Goal: Task Accomplishment & Management: Manage account settings

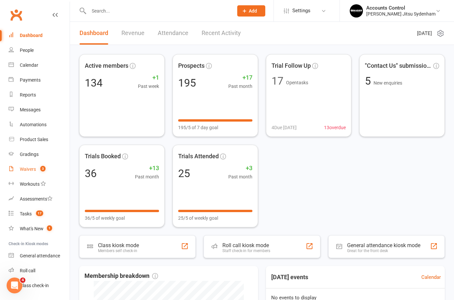
click at [26, 171] on div "Waivers" at bounding box center [28, 168] width 16 height 5
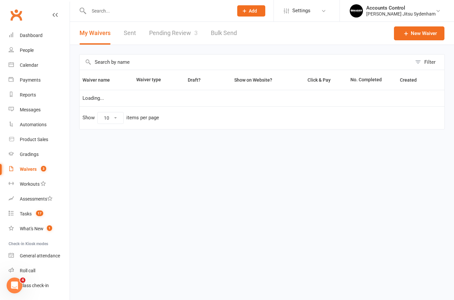
select select "25"
click at [173, 33] on link "Pending Review 3" at bounding box center [173, 33] width 49 height 23
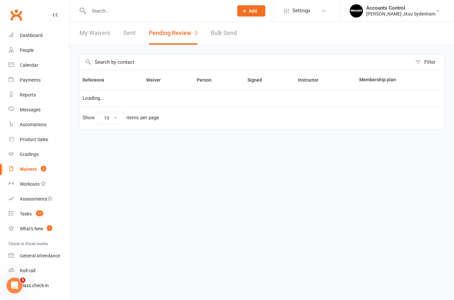
select select "25"
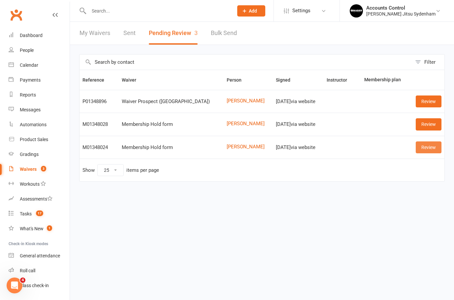
click at [429, 143] on link "Review" at bounding box center [429, 147] width 26 height 12
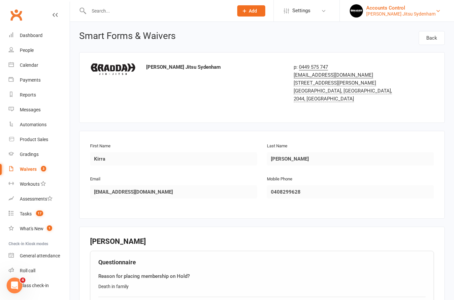
click at [419, 11] on div "[PERSON_NAME] Jitsu Sydenham" at bounding box center [400, 14] width 69 height 6
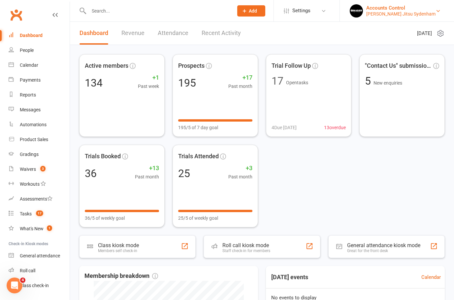
click at [425, 9] on div "Accounts Control" at bounding box center [400, 8] width 69 height 6
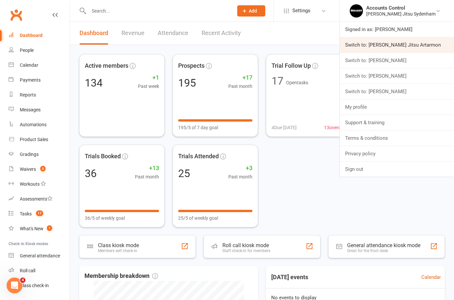
click at [429, 41] on link "Switch to: [PERSON_NAME] Jitsu Artarmon" at bounding box center [397, 44] width 114 height 15
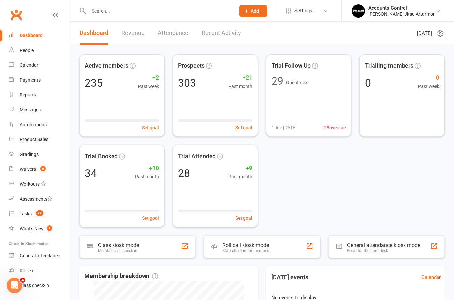
click at [149, 8] on input "text" at bounding box center [159, 10] width 144 height 9
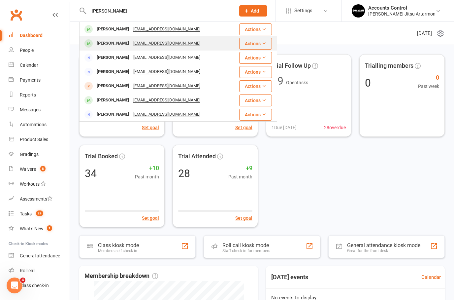
type input "Daniel"
click at [100, 41] on div "Daniel Tran" at bounding box center [113, 44] width 37 height 10
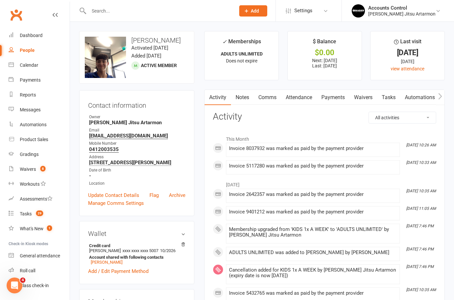
click at [159, 8] on input "text" at bounding box center [159, 10] width 144 height 9
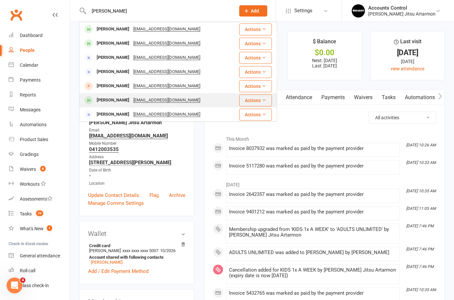
type input "Daniel"
click at [105, 96] on div "Daniel O’Connell" at bounding box center [113, 100] width 37 height 10
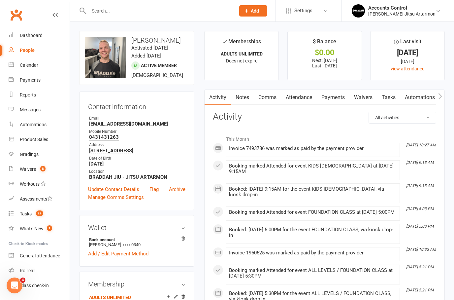
click at [339, 94] on link "Payments" at bounding box center [333, 97] width 33 height 15
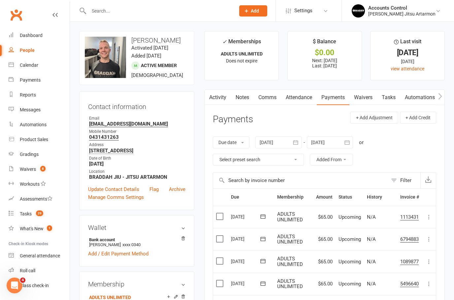
click at [367, 96] on link "Waivers" at bounding box center [363, 97] width 28 height 15
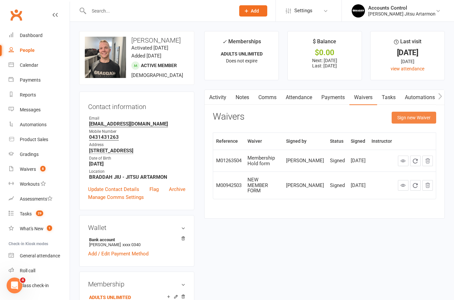
click at [407, 120] on button "Sign new Waiver" at bounding box center [414, 118] width 45 height 12
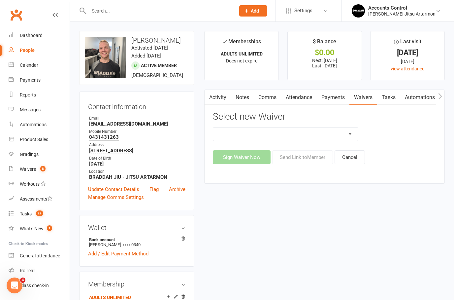
click at [350, 135] on select "Injury Reporting and Management KIDS HOLIDAY CAMP (10th - 17th of July) LANE CO…" at bounding box center [285, 133] width 145 height 13
select select "13587"
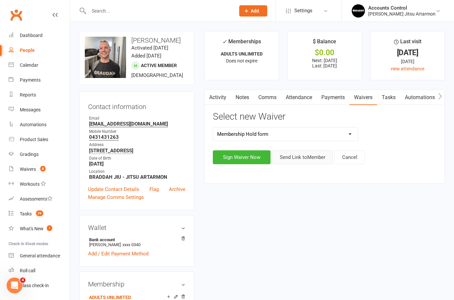
click at [299, 156] on button "Send Link to Member" at bounding box center [302, 157] width 61 height 14
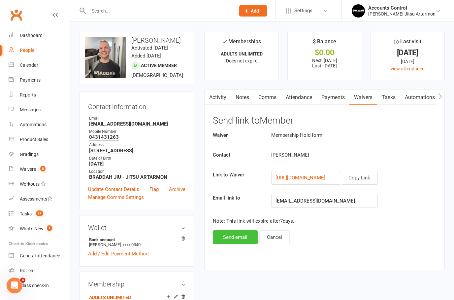
click at [237, 235] on button "Send email" at bounding box center [235, 237] width 45 height 14
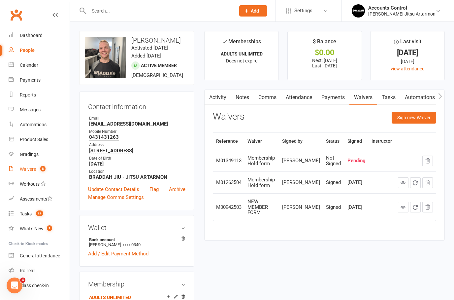
click at [32, 171] on div "Waivers" at bounding box center [28, 168] width 16 height 5
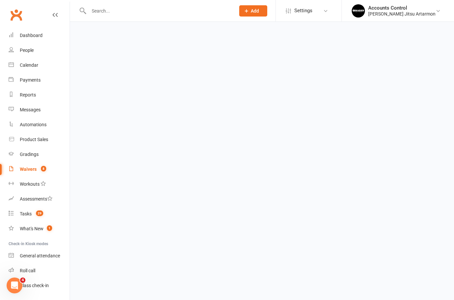
select select "50"
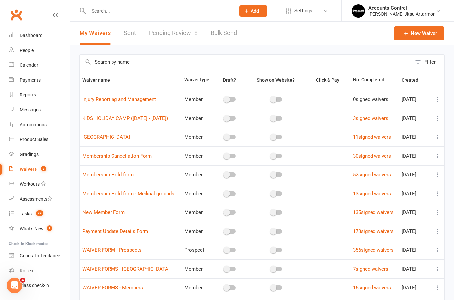
click at [185, 35] on link "Pending Review 8" at bounding box center [173, 33] width 49 height 23
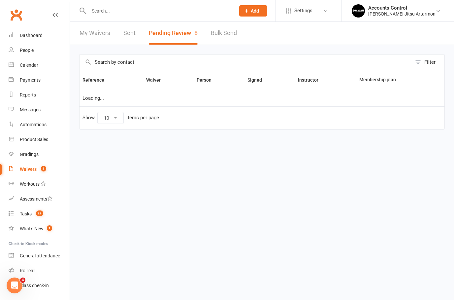
select select "50"
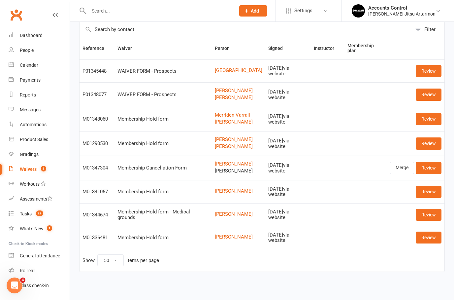
scroll to position [35, 0]
click at [436, 220] on link "Review" at bounding box center [429, 215] width 26 height 12
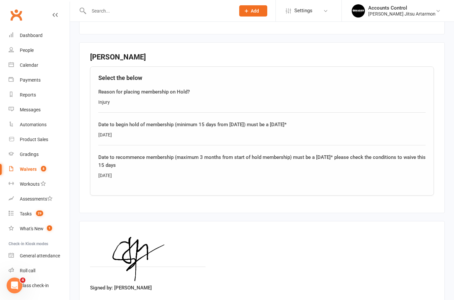
scroll to position [200, 0]
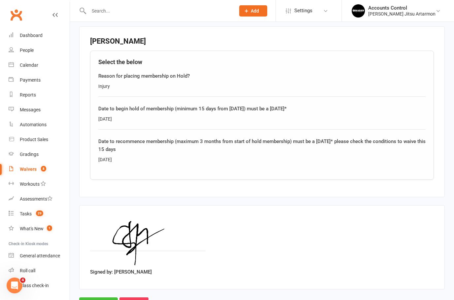
click at [93, 297] on input "Approve" at bounding box center [98, 304] width 39 height 14
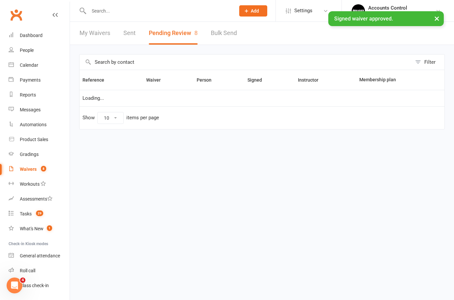
select select "50"
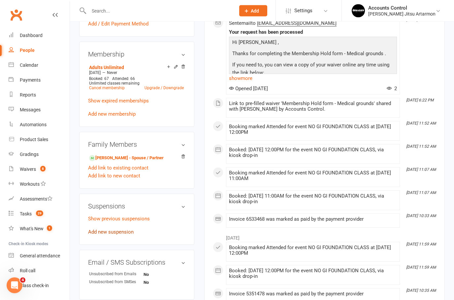
click at [120, 235] on link "Add new suspension" at bounding box center [111, 232] width 46 height 6
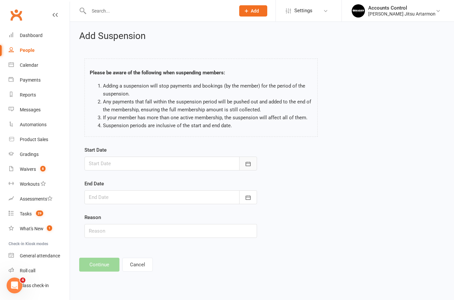
click at [255, 162] on button "button" at bounding box center [248, 163] width 18 height 14
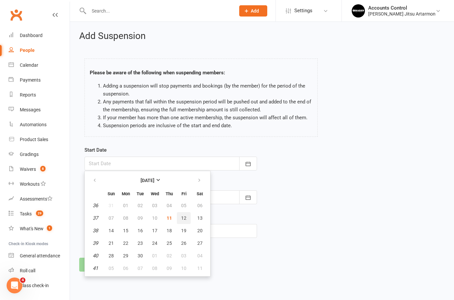
click at [185, 219] on span "12" at bounding box center [183, 217] width 5 height 5
type input "12 Sep 2025"
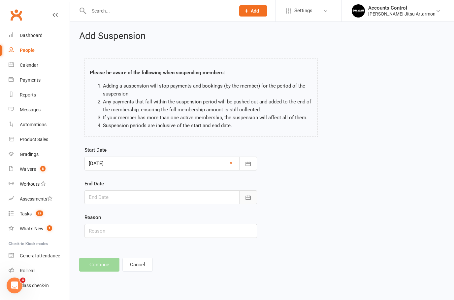
click at [253, 195] on button "button" at bounding box center [248, 197] width 18 height 14
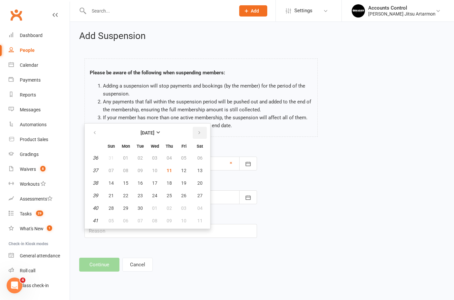
click at [202, 130] on button "button" at bounding box center [200, 133] width 14 height 12
click at [202, 133] on button "button" at bounding box center [200, 133] width 14 height 12
click at [198, 132] on icon "button" at bounding box center [199, 132] width 5 height 5
click at [168, 154] on button "04" at bounding box center [169, 158] width 14 height 12
type input "04 Dec 2025"
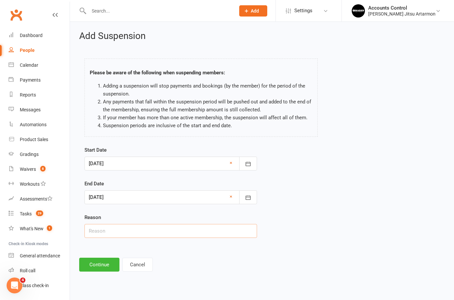
click at [130, 230] on input "text" at bounding box center [170, 231] width 173 height 14
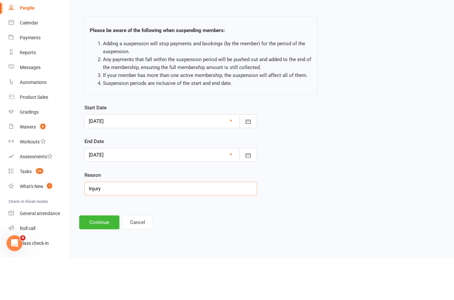
type input "Injury"
click at [103, 257] on button "Continue" at bounding box center [99, 264] width 40 height 14
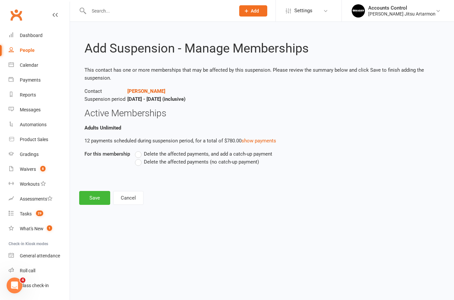
click at [140, 161] on label "Delete the affected payments (no catch-up payment)" at bounding box center [197, 162] width 124 height 8
click at [139, 158] on input "Delete the affected payments (no catch-up payment)" at bounding box center [137, 158] width 4 height 0
click at [96, 200] on button "Save" at bounding box center [94, 198] width 31 height 14
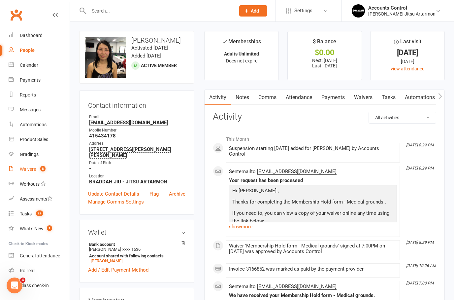
click at [34, 168] on div "Waivers" at bounding box center [28, 168] width 16 height 5
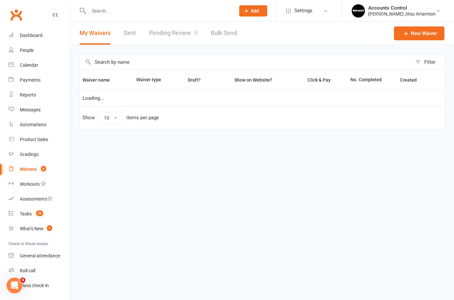
select select "50"
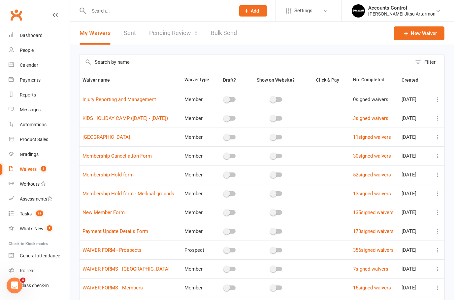
click at [164, 39] on link "Pending Review 8" at bounding box center [173, 33] width 49 height 23
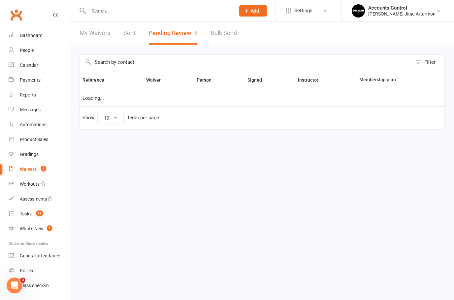
select select "50"
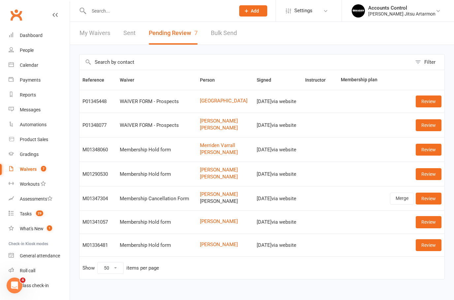
click at [179, 7] on input "text" at bounding box center [159, 10] width 144 height 9
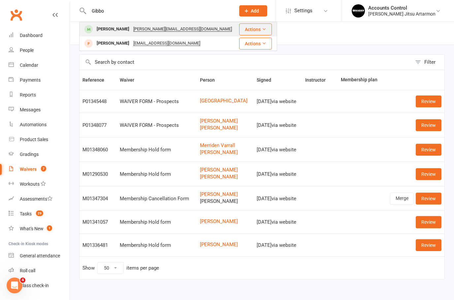
type input "Gibbo"
click at [104, 27] on div "Brett Gibson" at bounding box center [113, 29] width 37 height 10
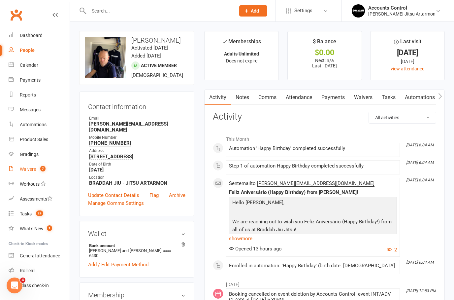
click at [27, 175] on link "Waivers 7" at bounding box center [39, 169] width 61 height 15
select select "50"
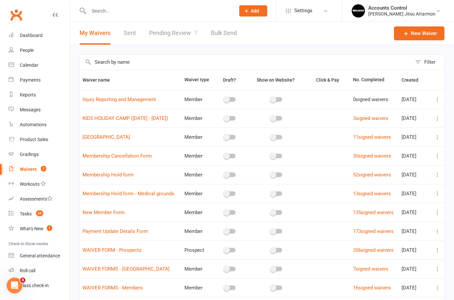
click at [176, 28] on link "Pending Review 7" at bounding box center [173, 33] width 49 height 23
select select "50"
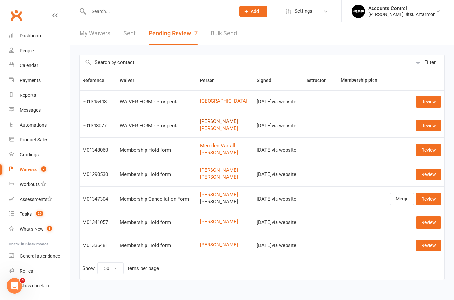
scroll to position [1, 0]
